Goal: Find specific page/section: Find specific page/section

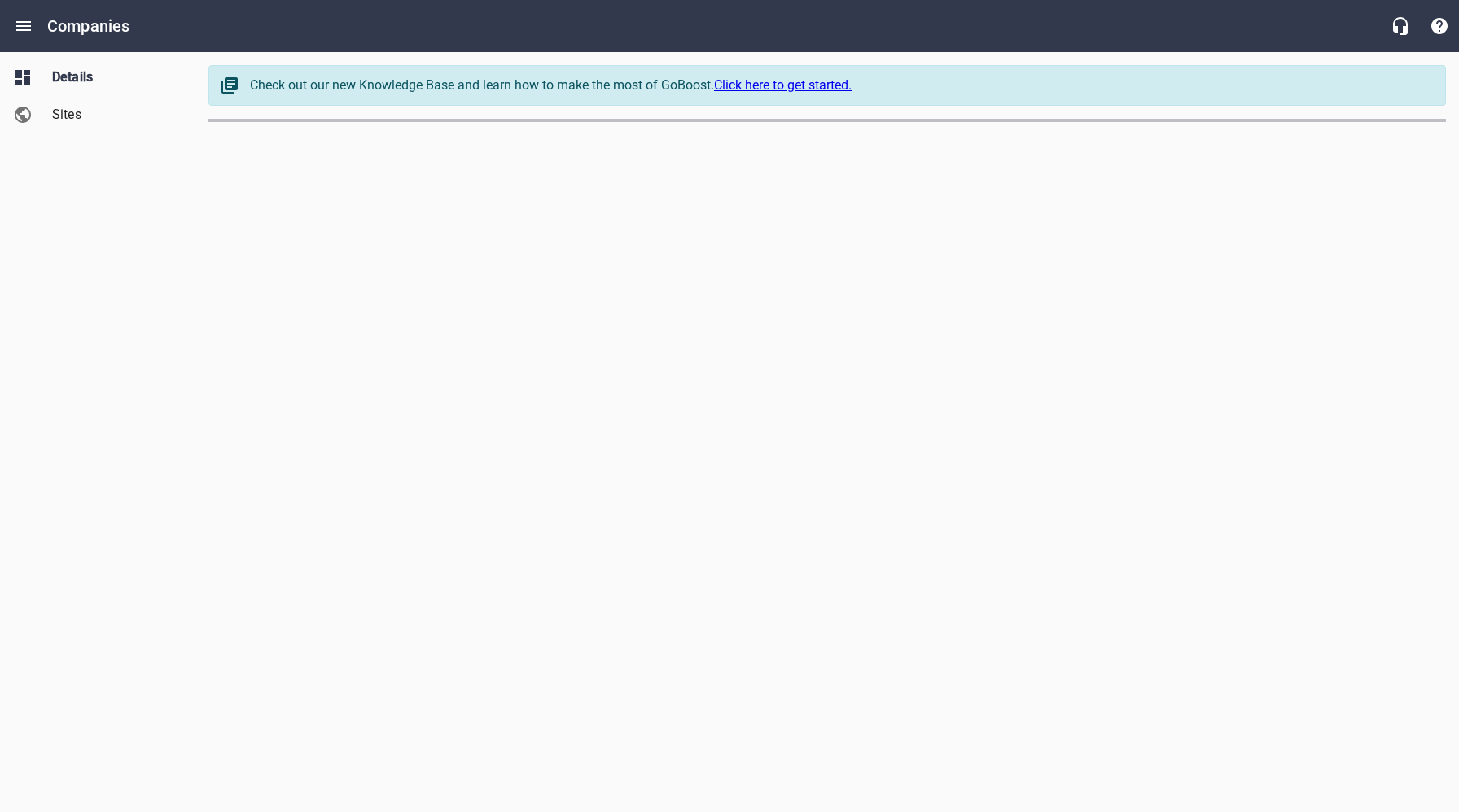
select select "[US_STATE]"
select select "62"
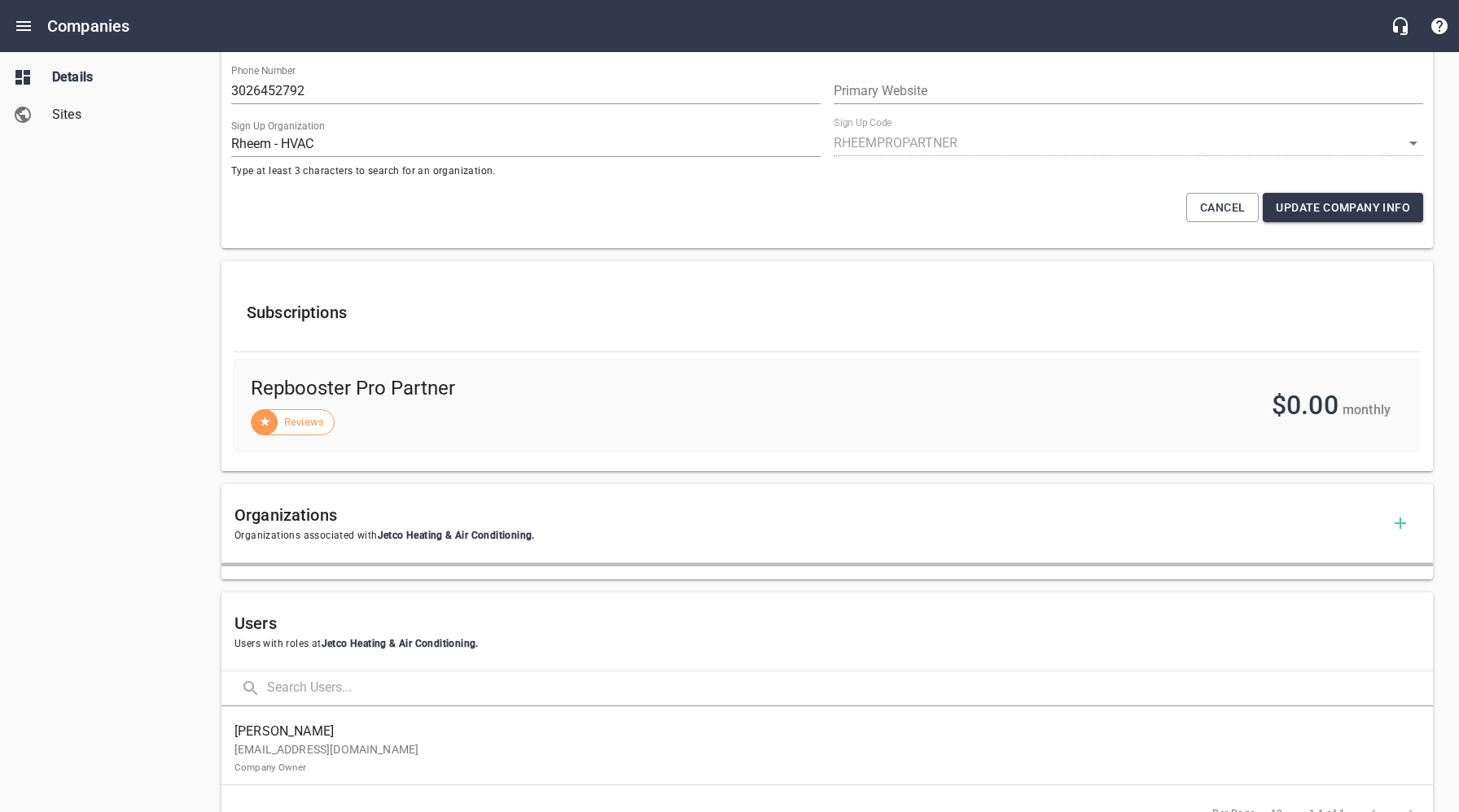
scroll to position [571, 0]
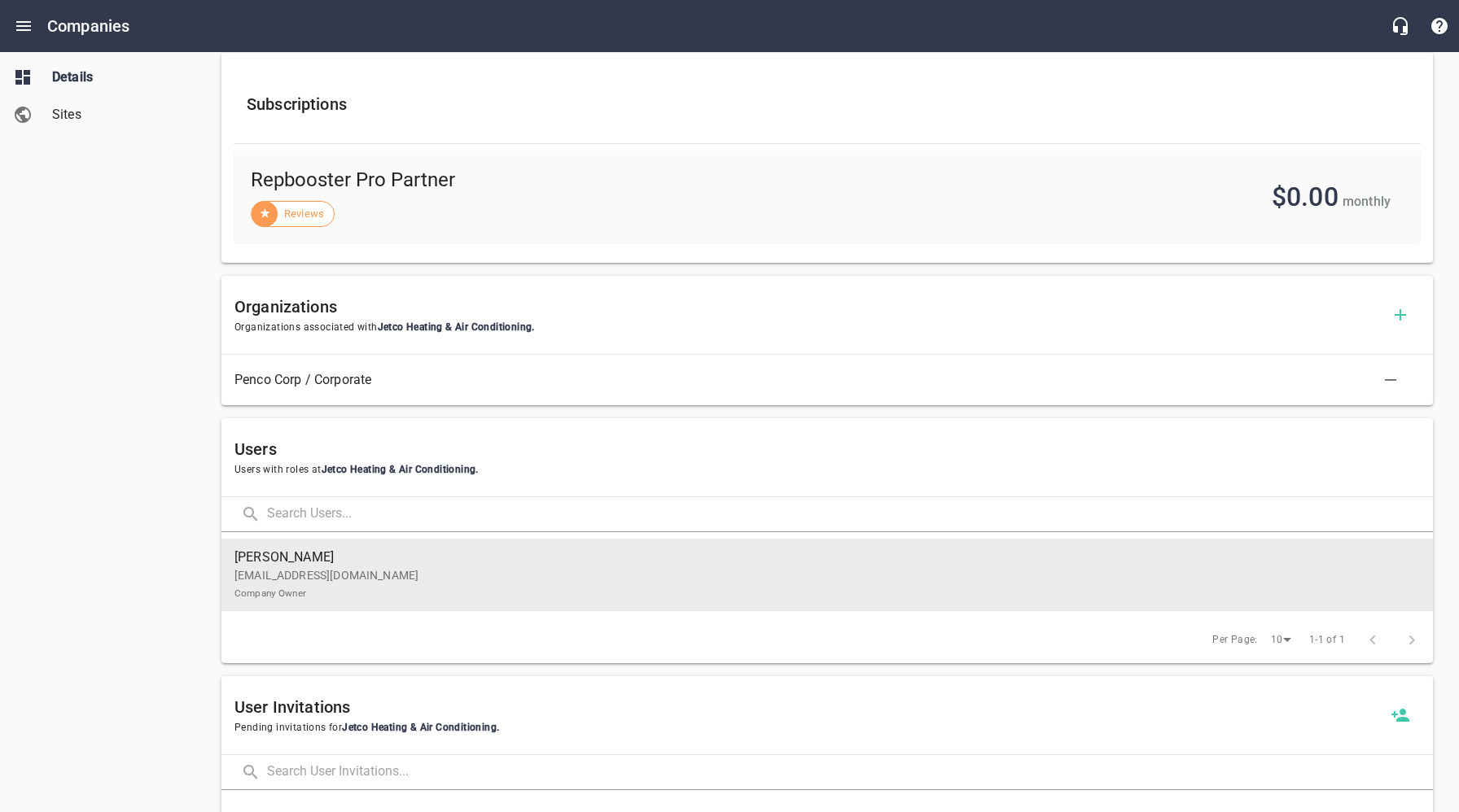
click at [342, 579] on p "[EMAIL_ADDRESS][DOMAIN_NAME] Company Owner" at bounding box center [820, 584] width 1172 height 34
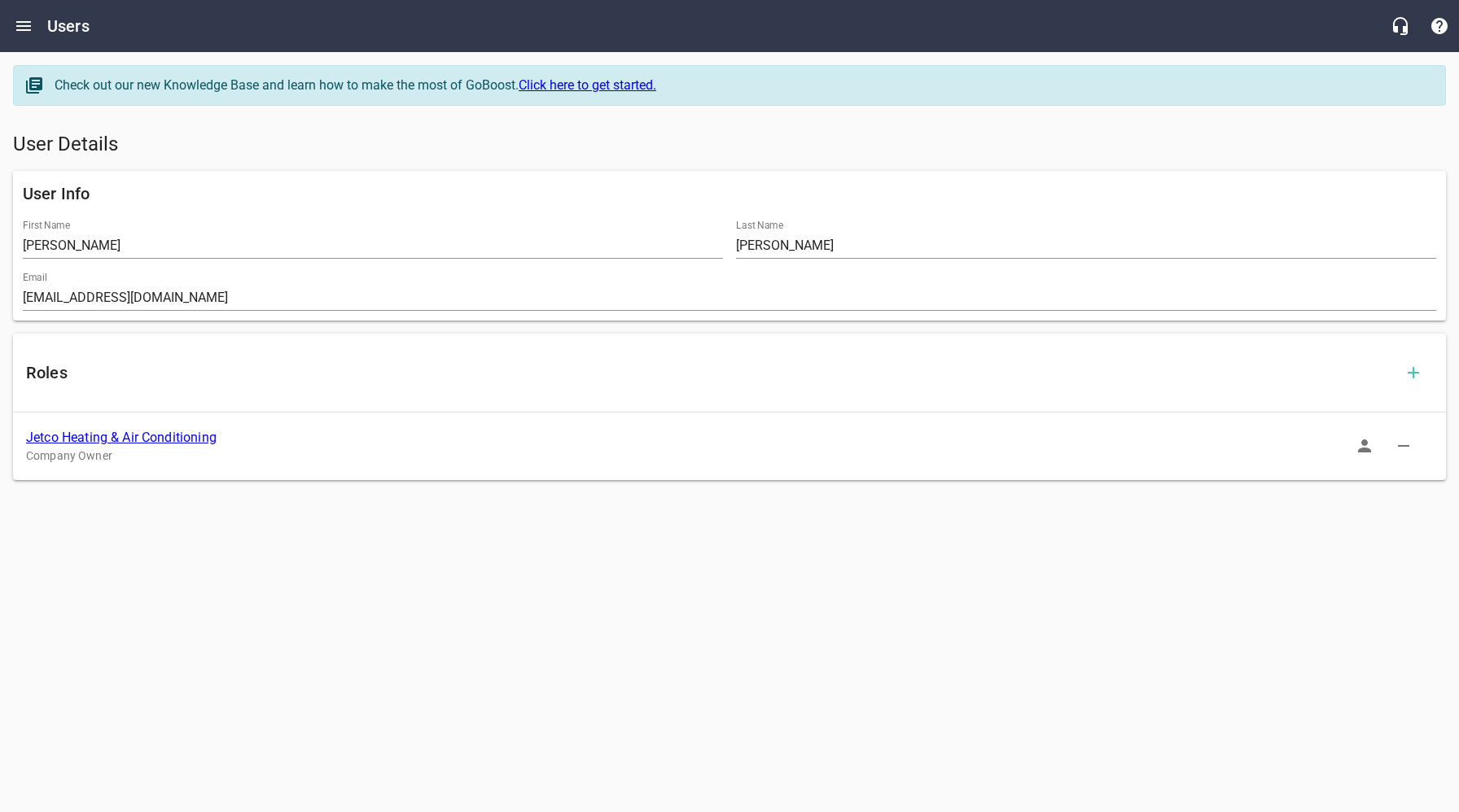
click at [163, 435] on link "Jetco Heating & Air Conditioning" at bounding box center [121, 438] width 190 height 16
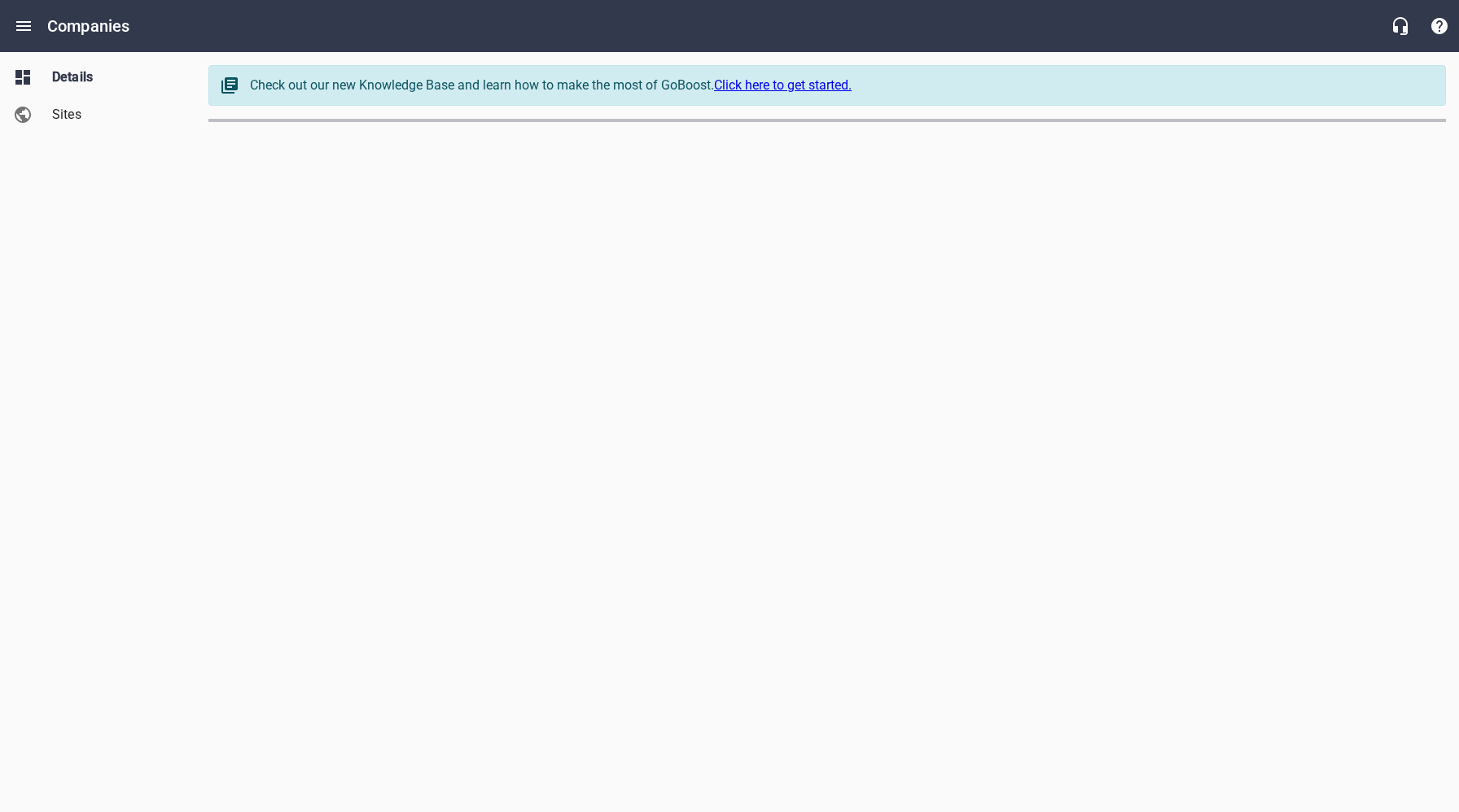
select select "[US_STATE]"
select select "62"
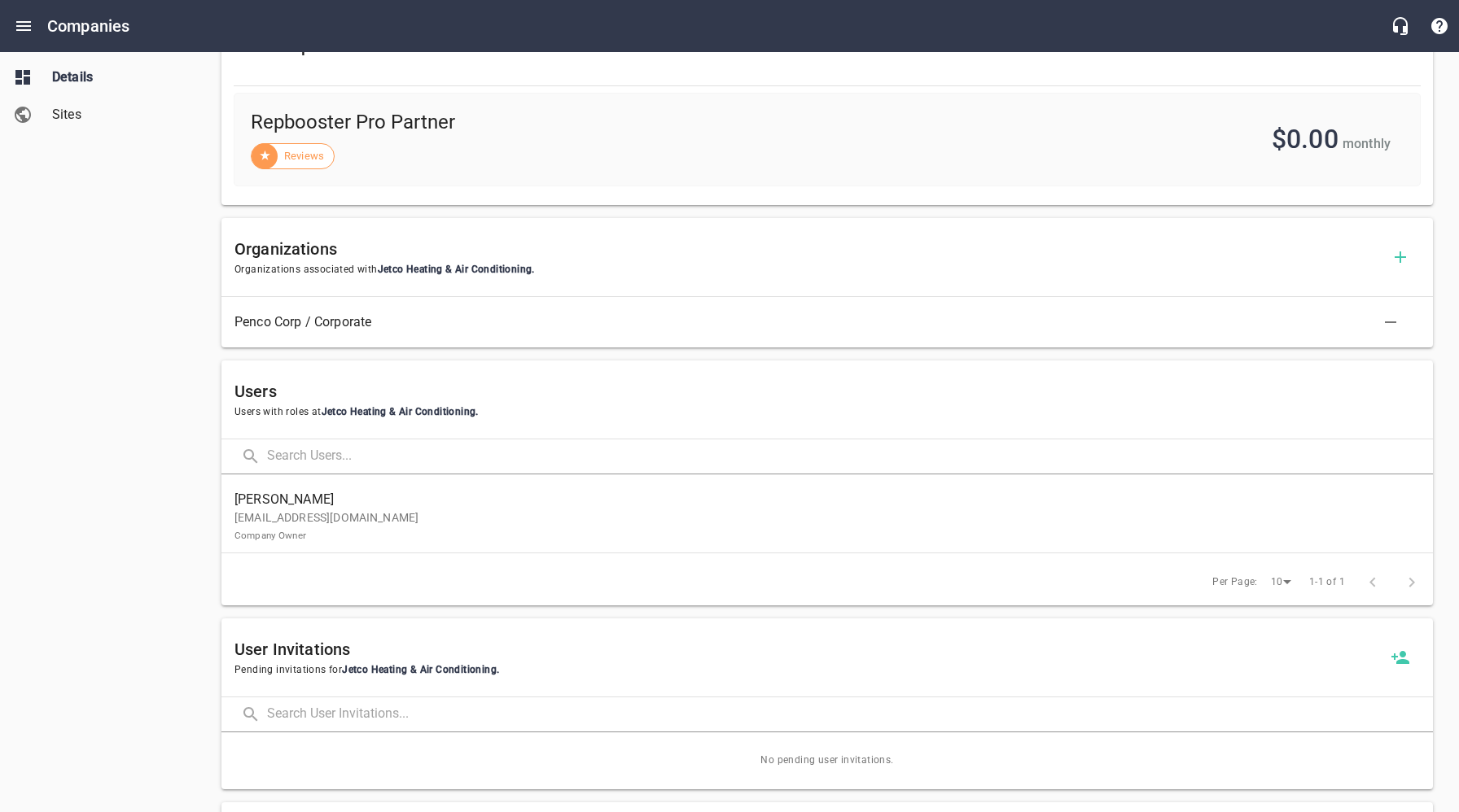
scroll to position [633, 0]
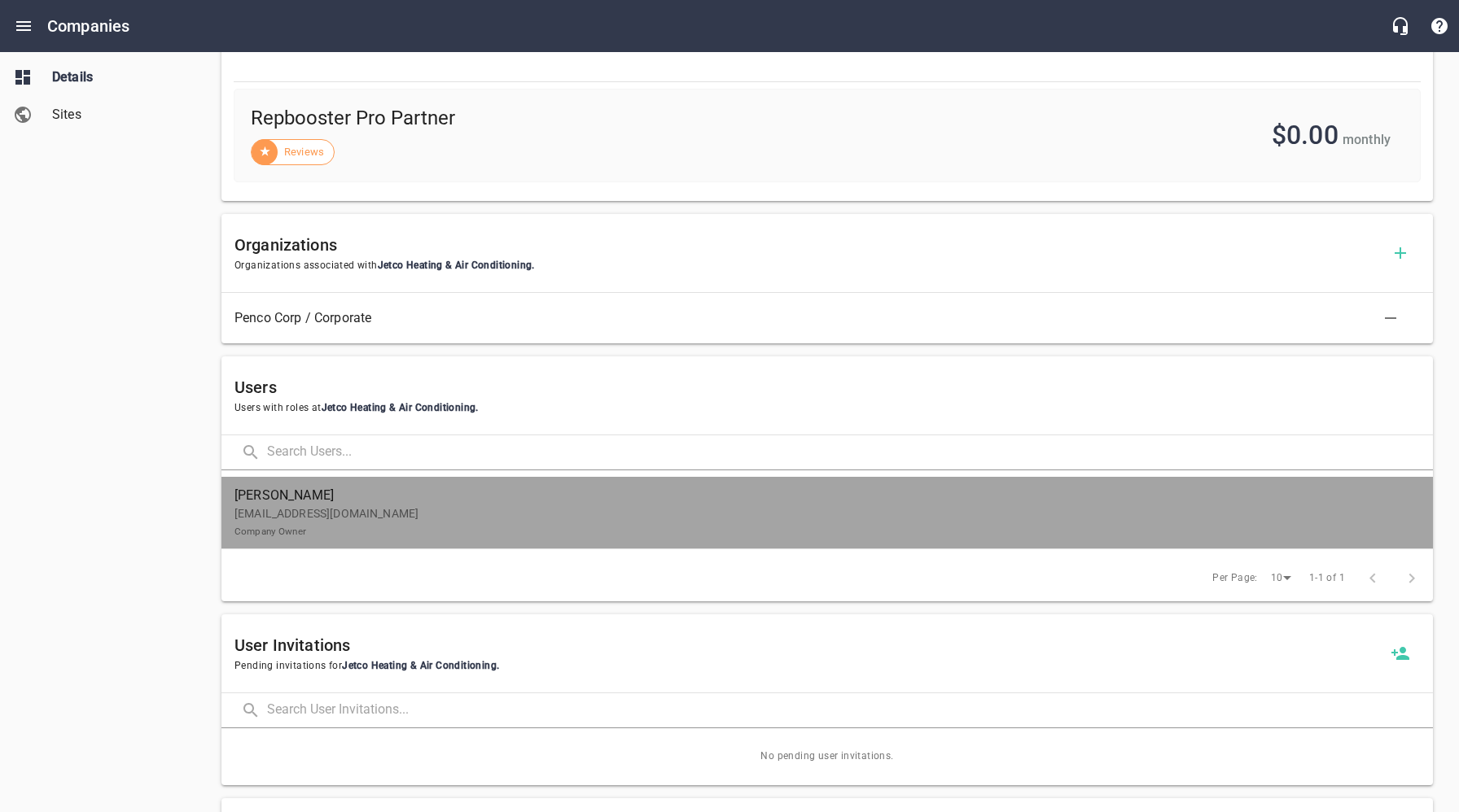
click at [354, 516] on p "[EMAIL_ADDRESS][DOMAIN_NAME] Company Owner" at bounding box center [820, 522] width 1172 height 34
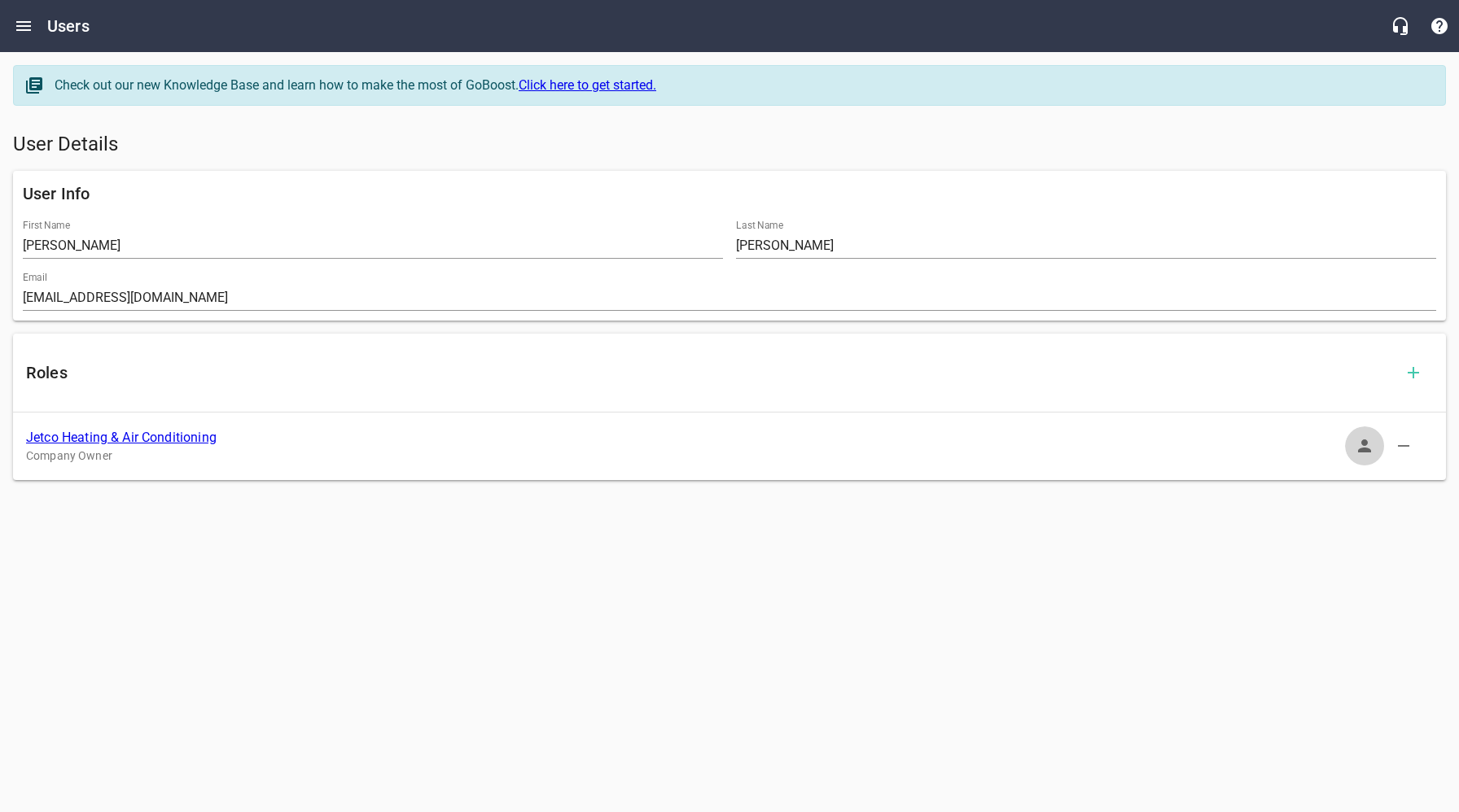
click at [1363, 446] on icon "button" at bounding box center [1364, 445] width 19 height 19
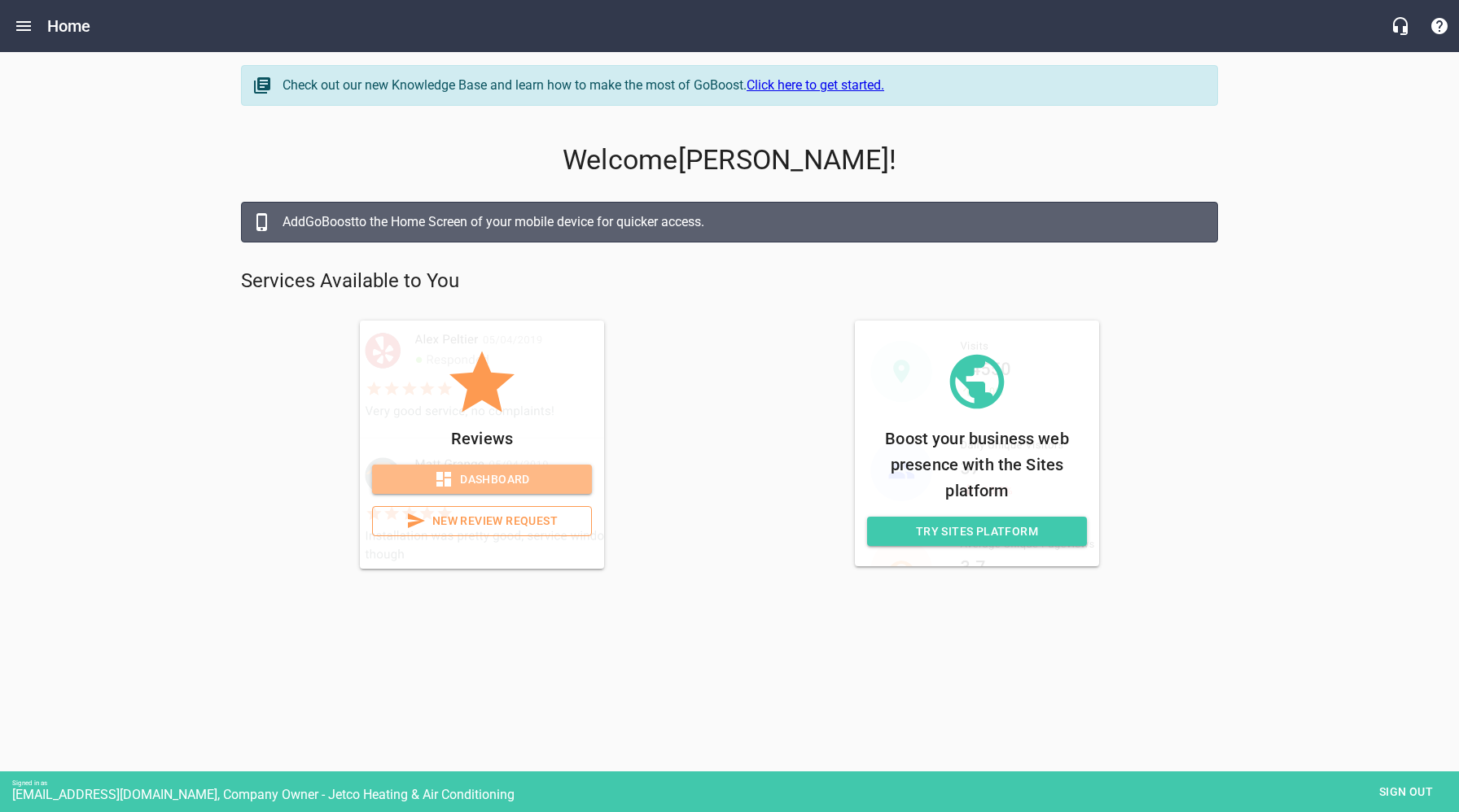
click at [442, 481] on icon at bounding box center [444, 479] width 19 height 19
